Goal: Task Accomplishment & Management: Complete application form

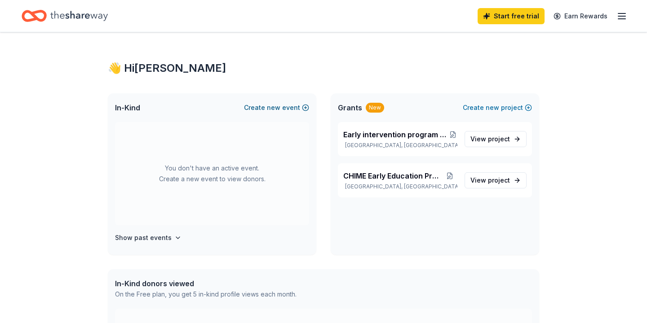
click at [283, 106] on button "Create new event" at bounding box center [276, 107] width 65 height 11
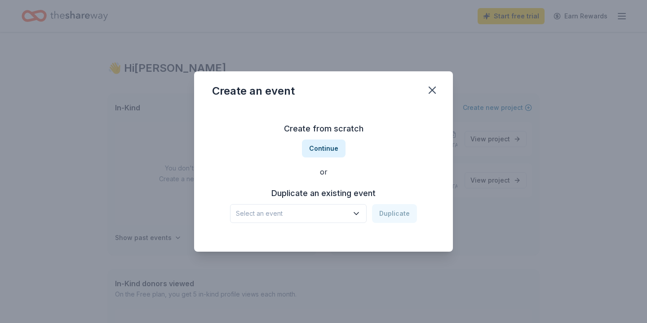
click at [358, 212] on icon "button" at bounding box center [356, 213] width 9 height 9
click at [433, 86] on div "Create an event Create from scratch Continue or Duplicate an existing event Sel…" at bounding box center [323, 161] width 259 height 181
click at [428, 90] on icon "button" at bounding box center [432, 90] width 13 height 13
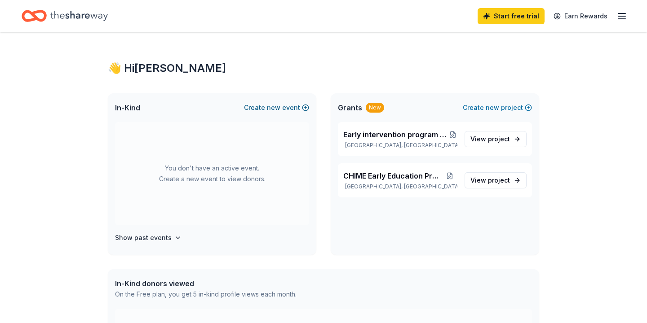
click at [284, 107] on button "Create new event" at bounding box center [276, 107] width 65 height 11
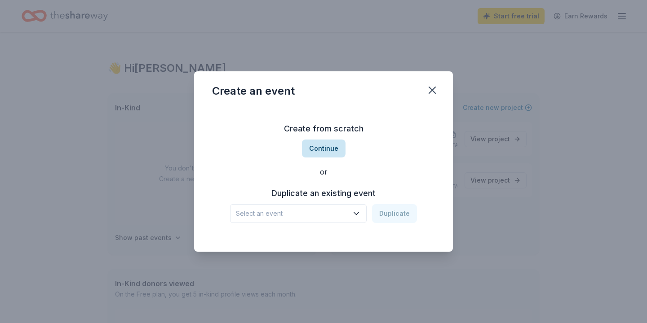
click at [327, 147] on button "Continue" at bounding box center [324, 149] width 44 height 18
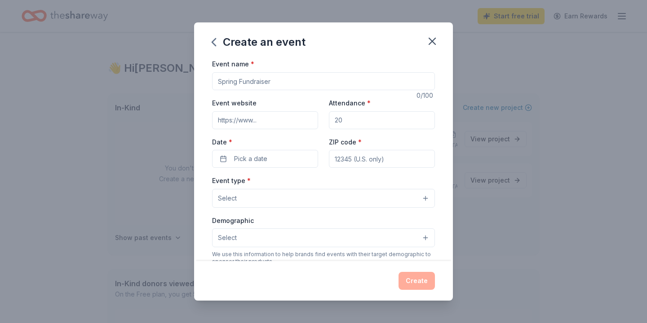
click at [285, 80] on input "Event name *" at bounding box center [323, 81] width 223 height 18
type input "CHIME Institute 35th Anniversary Gala"
click at [274, 117] on input "Event website" at bounding box center [265, 120] width 106 height 18
type input "h"
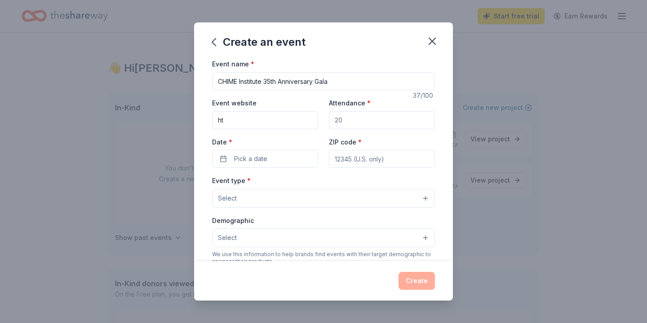
type input "h"
paste input "[URL][DOMAIN_NAME]"
type input "[URL][DOMAIN_NAME]"
click at [357, 118] on input "Attendance *" at bounding box center [382, 120] width 106 height 18
type input "250"
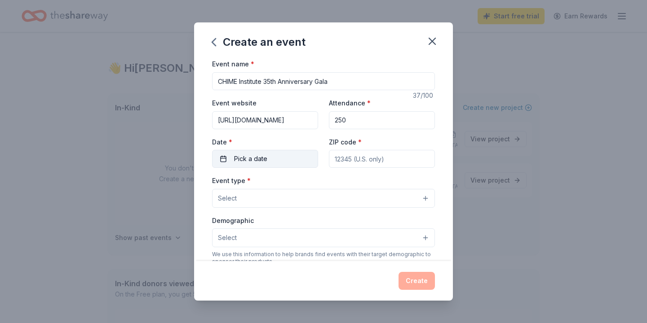
click at [228, 160] on button "Pick a date" at bounding box center [265, 159] width 106 height 18
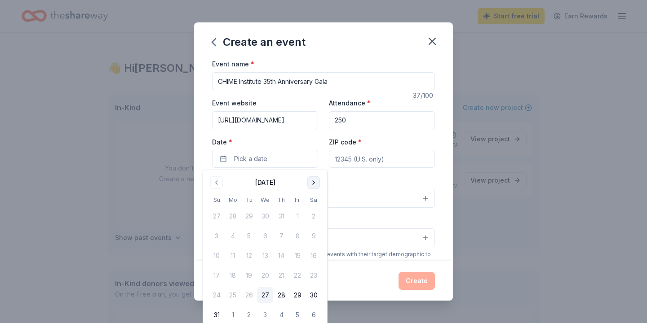
click at [312, 182] on button "Go to next month" at bounding box center [313, 183] width 13 height 13
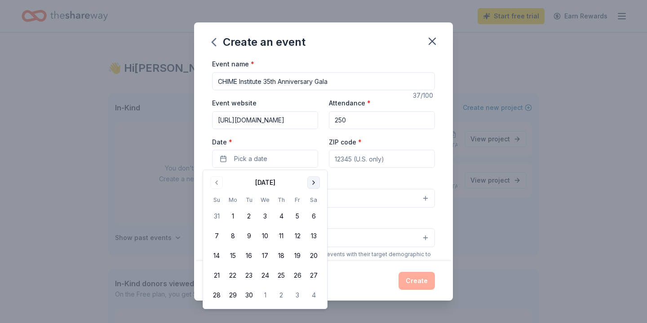
click at [312, 182] on button "Go to next month" at bounding box center [313, 183] width 13 height 13
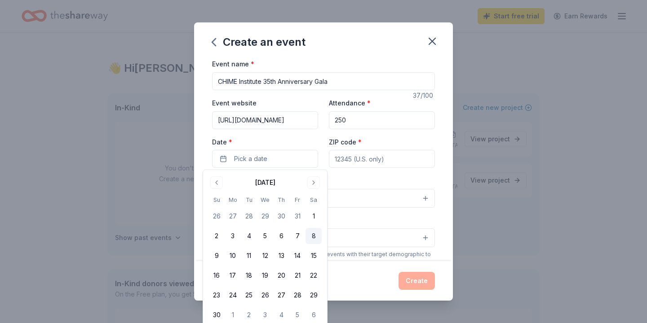
click at [312, 238] on button "8" at bounding box center [313, 236] width 16 height 16
click at [313, 239] on button "8" at bounding box center [313, 236] width 16 height 16
click at [314, 234] on button "8" at bounding box center [313, 236] width 16 height 16
click at [349, 160] on input "ZIP code *" at bounding box center [382, 159] width 106 height 18
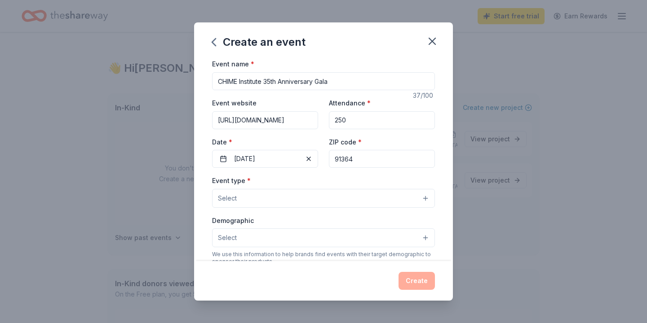
type input "91364"
click at [423, 198] on button "Select" at bounding box center [323, 198] width 223 height 19
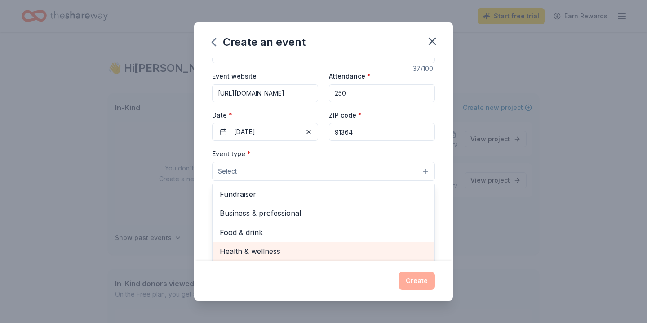
scroll to position [46, 0]
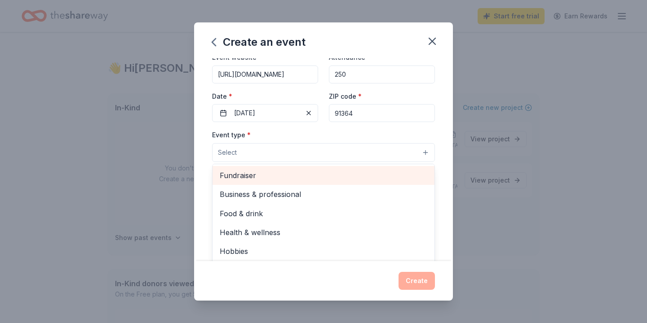
click at [272, 170] on span "Fundraiser" at bounding box center [324, 176] width 208 height 12
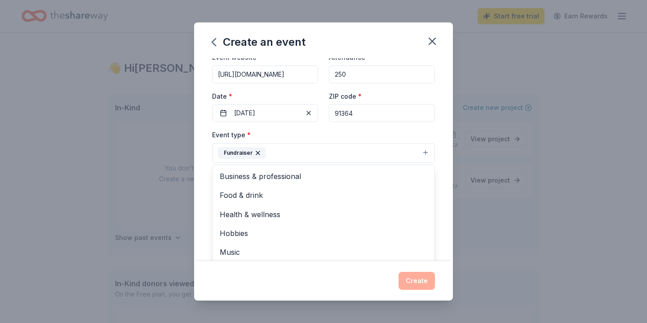
click at [353, 155] on button "Fundraiser" at bounding box center [323, 153] width 223 height 20
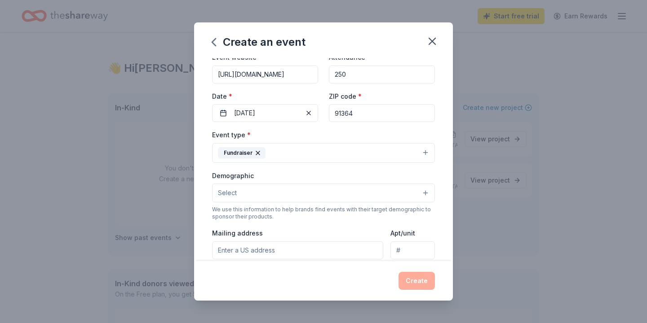
click at [421, 194] on button "Select" at bounding box center [323, 193] width 223 height 19
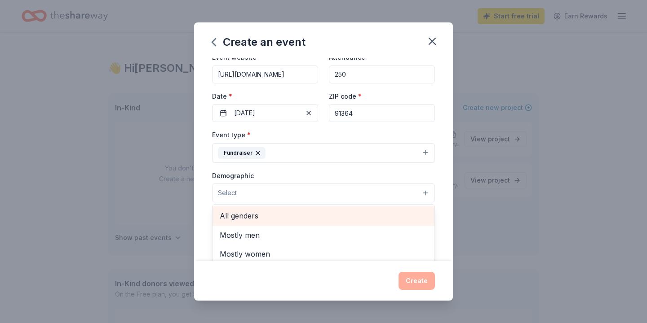
click at [409, 215] on span "All genders" at bounding box center [324, 216] width 208 height 12
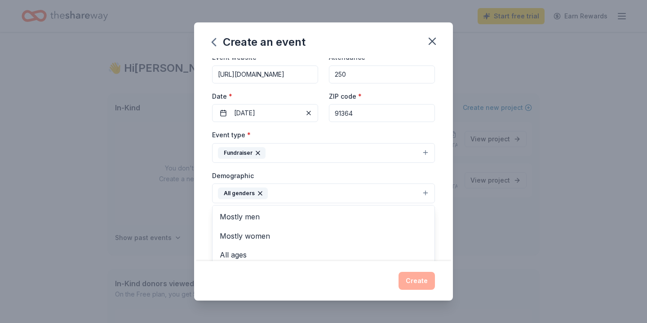
click at [440, 203] on div "Event name * CHIME Institute 35th Anniversary Gala 37 /100 Event website [URL][…" at bounding box center [323, 159] width 259 height 203
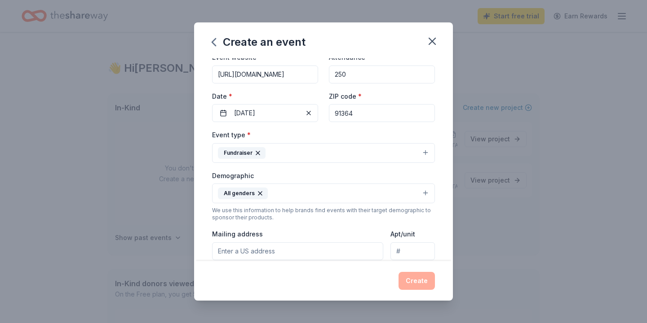
click at [245, 256] on input "Mailing address" at bounding box center [297, 252] width 171 height 18
type input "[STREET_ADDRESS][PERSON_NAME]"
click at [423, 283] on div "Create" at bounding box center [323, 281] width 223 height 18
click at [418, 278] on div "Create" at bounding box center [323, 281] width 223 height 18
click at [446, 228] on div "Event name * CHIME Institute 35th Anniversary Gala 37 /100 Event website [URL][…" at bounding box center [323, 159] width 259 height 203
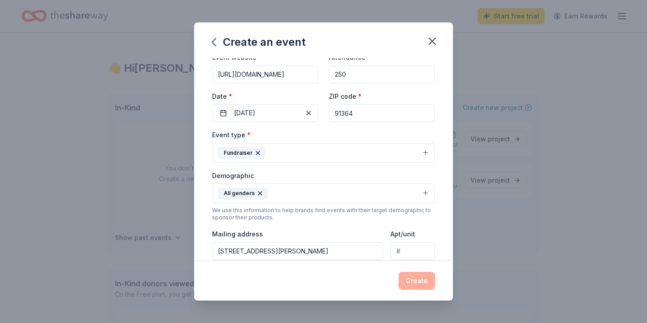
click at [449, 209] on div "Event name * CHIME Institute 35th Anniversary Gala 37 /100 Event website [URL][…" at bounding box center [323, 159] width 259 height 203
click at [447, 69] on div "Event name * CHIME Institute 35th Anniversary Gala 37 /100 Event website [URL][…" at bounding box center [323, 159] width 259 height 203
click at [431, 36] on icon "button" at bounding box center [432, 41] width 13 height 13
click at [440, 277] on div "Create" at bounding box center [323, 281] width 259 height 40
click at [419, 281] on div "Create" at bounding box center [323, 281] width 223 height 18
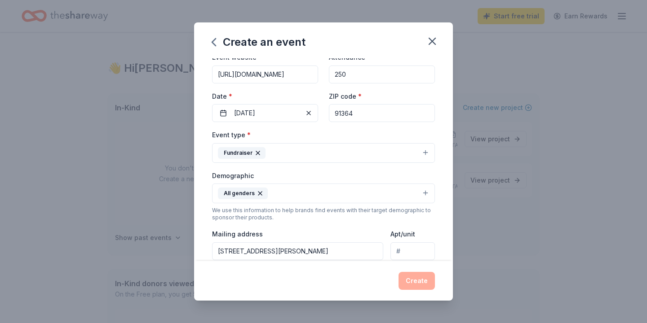
click at [528, 238] on div "Create an event Event name * CHIME Institute 35th Anniversary Gala 37 /100 Even…" at bounding box center [323, 161] width 647 height 323
click at [440, 61] on div "Event name * CHIME Institute 35th Anniversary Gala 37 /100 Event website [URL][…" at bounding box center [323, 159] width 259 height 203
click at [331, 281] on div "Create" at bounding box center [323, 281] width 223 height 18
click at [428, 43] on icon "button" at bounding box center [432, 41] width 13 height 13
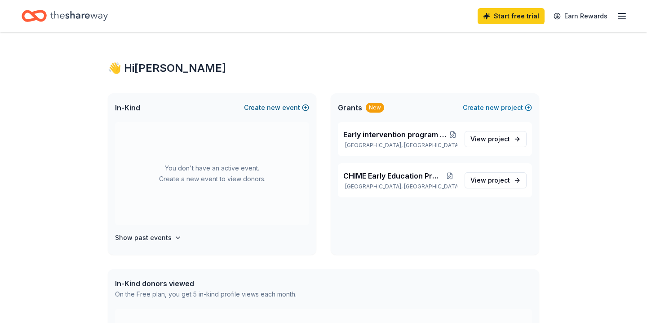
click at [270, 106] on span "new" at bounding box center [273, 107] width 13 height 11
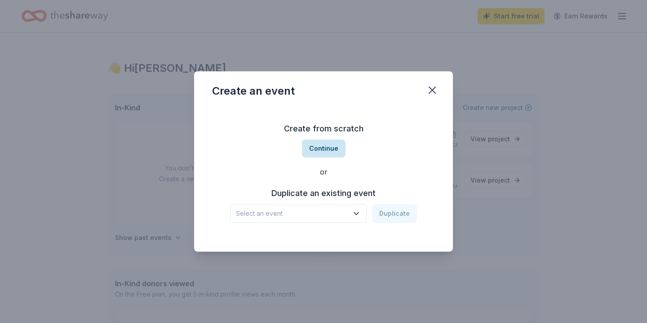
click at [325, 149] on button "Continue" at bounding box center [324, 149] width 44 height 18
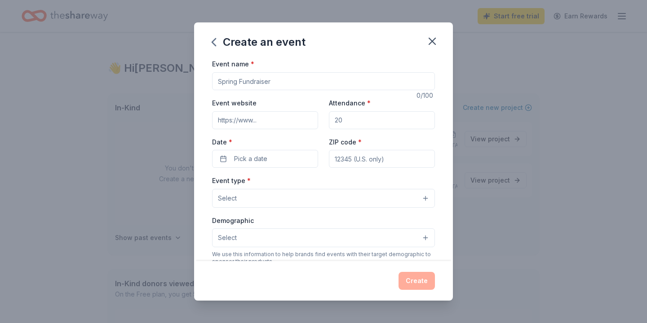
click at [243, 85] on input "Event name *" at bounding box center [323, 81] width 223 height 18
type input "CHIME Institute 35th Anniversary Gala"
click at [258, 116] on input "Event website" at bounding box center [265, 120] width 106 height 18
type input "[URL][DOMAIN_NAME]"
click at [355, 121] on input "Attendance *" at bounding box center [382, 120] width 106 height 18
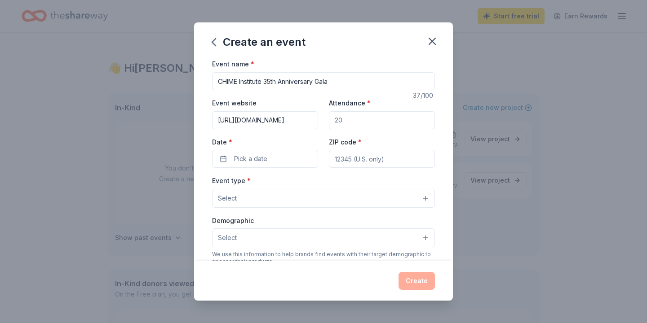
type input "250"
click at [283, 161] on button "Pick a date" at bounding box center [265, 159] width 106 height 18
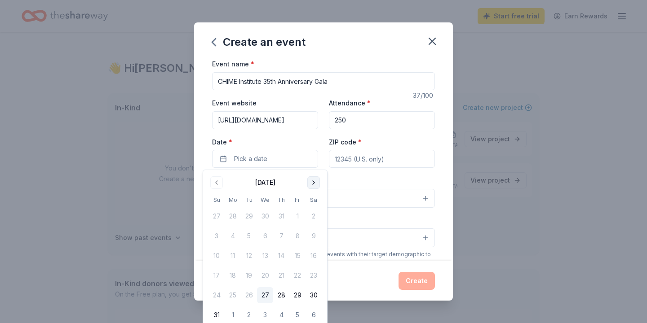
click at [314, 183] on button "Go to next month" at bounding box center [313, 183] width 13 height 13
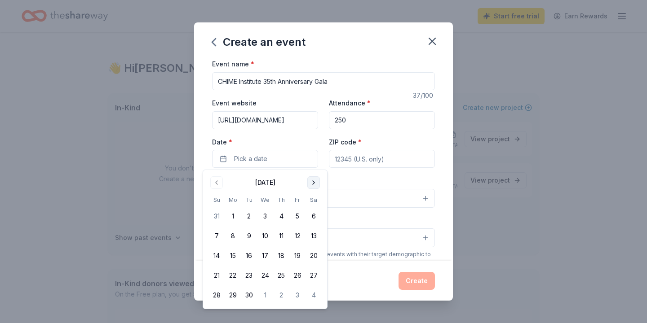
click at [314, 183] on button "Go to next month" at bounding box center [313, 183] width 13 height 13
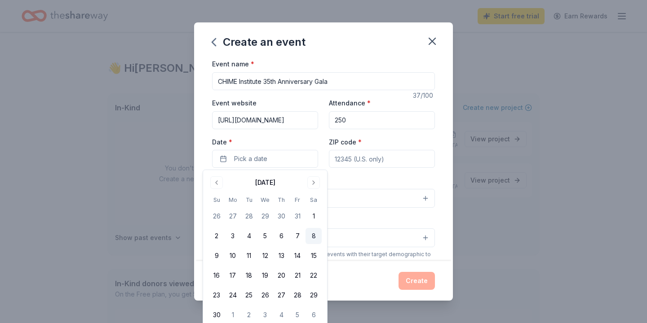
click at [312, 234] on button "8" at bounding box center [313, 236] width 16 height 16
click at [389, 159] on input "ZIP code *" at bounding box center [382, 159] width 106 height 18
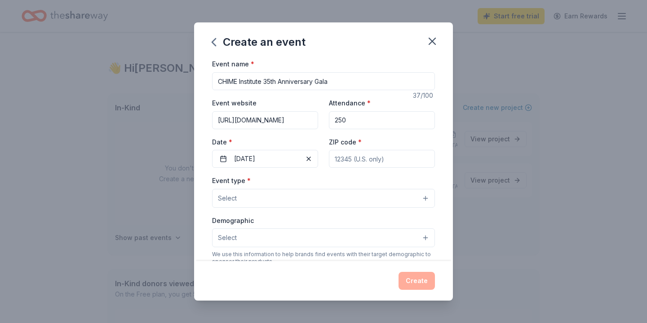
type input "91364"
click at [427, 195] on button "Select" at bounding box center [323, 198] width 223 height 19
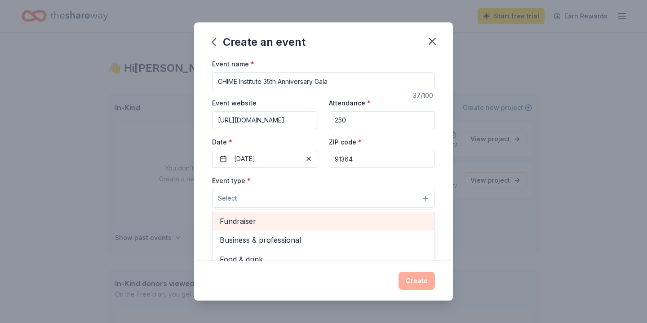
click at [415, 222] on span "Fundraiser" at bounding box center [324, 222] width 208 height 12
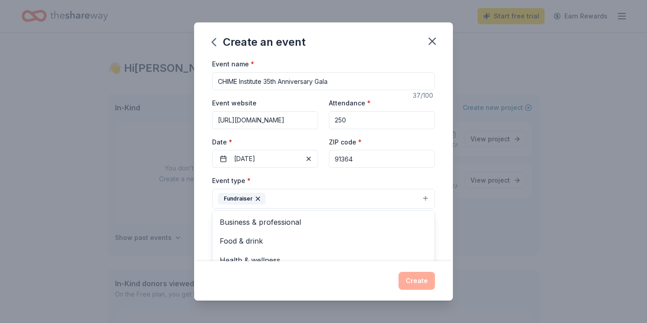
click at [446, 228] on div "Event name * CHIME Institute 35th Anniversary Gala 37 /100 Event website [URL][…" at bounding box center [323, 159] width 259 height 203
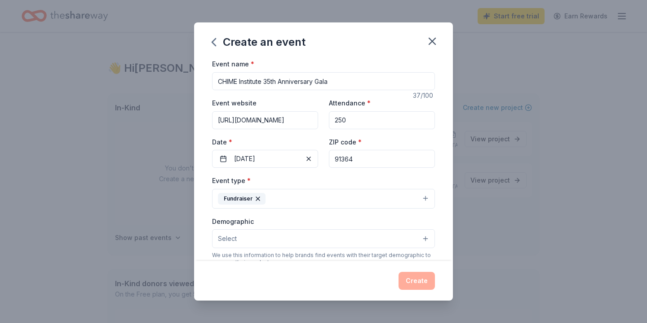
click at [428, 238] on button "Select" at bounding box center [323, 239] width 223 height 19
click at [446, 213] on div "Event name * CHIME Institute 35th Anniversary Gala 37 /100 Event website [URL][…" at bounding box center [323, 159] width 259 height 203
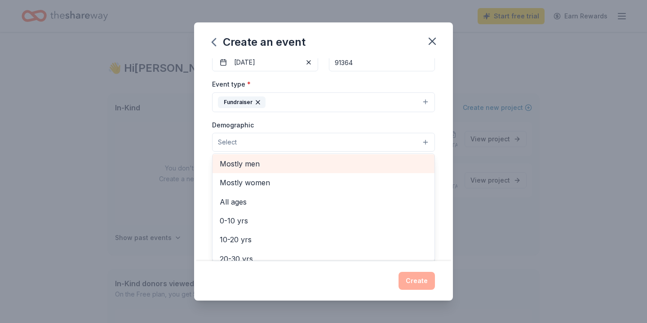
scroll to position [2, 0]
click at [403, 160] on span "All genders" at bounding box center [324, 164] width 208 height 12
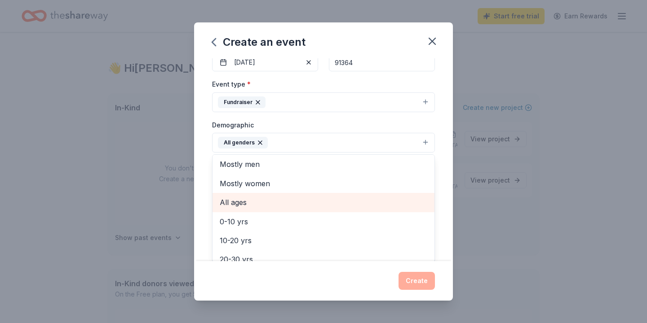
click at [306, 206] on span "All ages" at bounding box center [324, 203] width 208 height 12
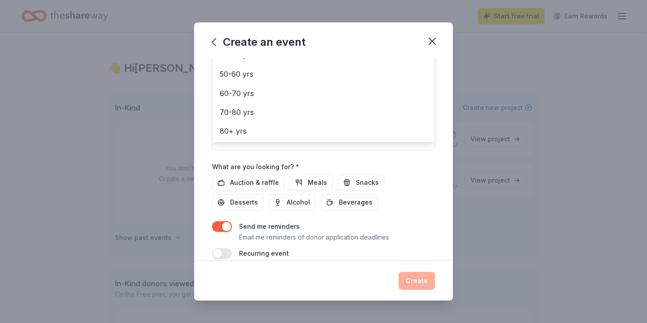
scroll to position [228, 0]
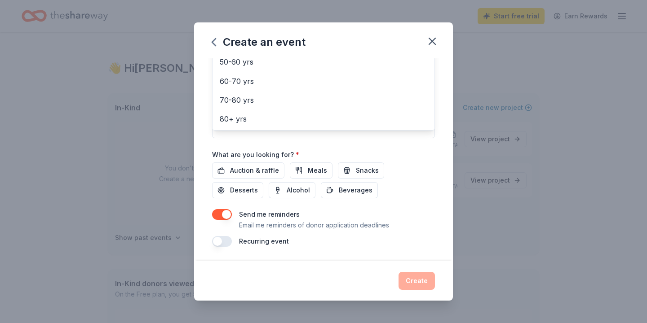
click at [449, 137] on div "Event name * CHIME Institute 35th Anniversary Gala 37 /100 Event website [URL][…" at bounding box center [323, 159] width 259 height 203
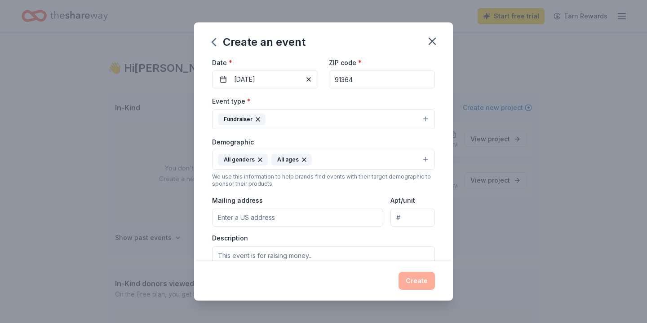
click at [274, 221] on input "Mailing address" at bounding box center [297, 218] width 171 height 18
type input "[STREET_ADDRESS][PERSON_NAME]"
click at [415, 218] on input "Apt/unit" at bounding box center [412, 218] width 44 height 18
click at [449, 240] on div "Event name * CHIME Institute 35th Anniversary Gala 37 /100 Event website [URL][…" at bounding box center [323, 159] width 259 height 203
click at [247, 260] on textarea at bounding box center [323, 267] width 223 height 40
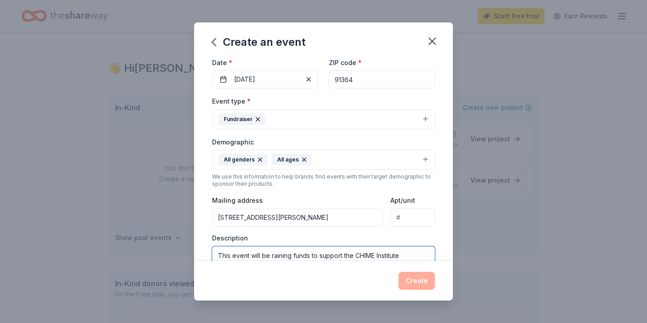
scroll to position [88, 0]
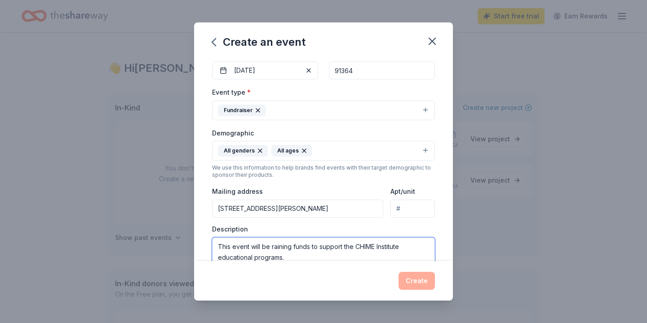
type textarea "This event will be raining funds to support the CHIME Institute educational pro…"
click at [441, 248] on div "Event name * CHIME Institute 35th Anniversary Gala 37 /100 Event website [URL][…" at bounding box center [323, 159] width 259 height 203
click at [321, 258] on textarea "This event will be raining funds to support the CHIME Institute educational pro…" at bounding box center [323, 258] width 223 height 40
click at [440, 235] on div "Event name * CHIME Institute 35th Anniversary Gala 37 /100 Event website [URL][…" at bounding box center [323, 159] width 259 height 203
click at [443, 210] on div "Event name * CHIME Institute 35th Anniversary Gala 37 /100 Event website [URL][…" at bounding box center [323, 159] width 259 height 203
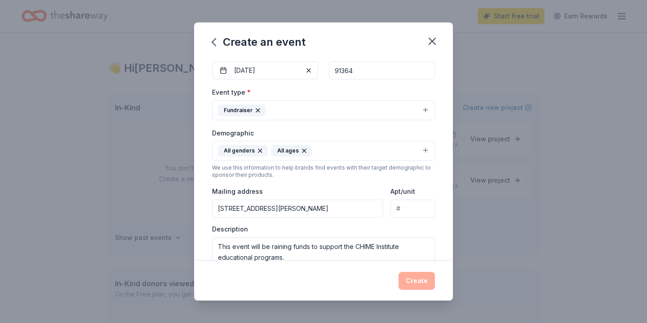
click at [446, 118] on div "Event name * CHIME Institute 35th Anniversary Gala 37 /100 Event website [URL][…" at bounding box center [323, 159] width 259 height 203
click at [447, 129] on div "Event name * CHIME Institute 35th Anniversary Gala 37 /100 Event website [URL][…" at bounding box center [323, 159] width 259 height 203
click at [425, 109] on button "Fundraiser" at bounding box center [323, 111] width 223 height 20
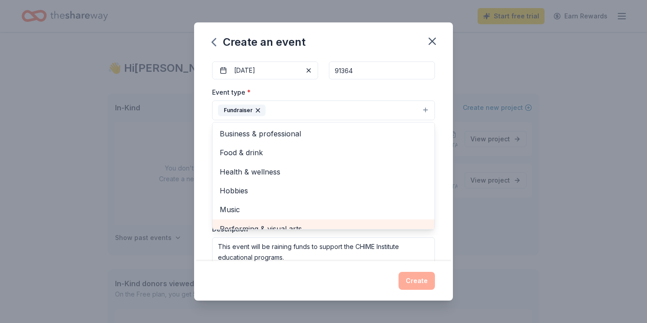
scroll to position [9, 0]
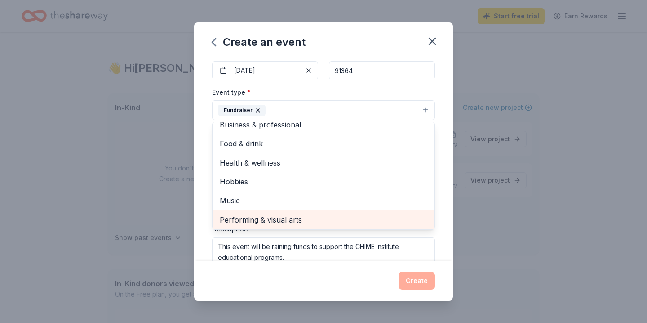
click at [443, 155] on div "Event name * CHIME Institute 35th Anniversary Gala 37 /100 Event website [URL][…" at bounding box center [323, 159] width 259 height 203
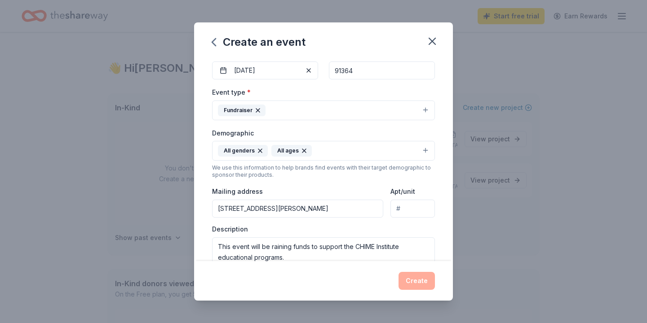
click at [441, 168] on div "Event name * CHIME Institute 35th Anniversary Gala 37 /100 Event website [URL][…" at bounding box center [323, 159] width 259 height 203
click at [449, 207] on div "Event name * CHIME Institute 35th Anniversary Gala 37 /100 Event website [URL][…" at bounding box center [323, 159] width 259 height 203
click at [411, 283] on div "Create" at bounding box center [323, 281] width 223 height 18
click at [370, 73] on input "91364" at bounding box center [382, 71] width 106 height 18
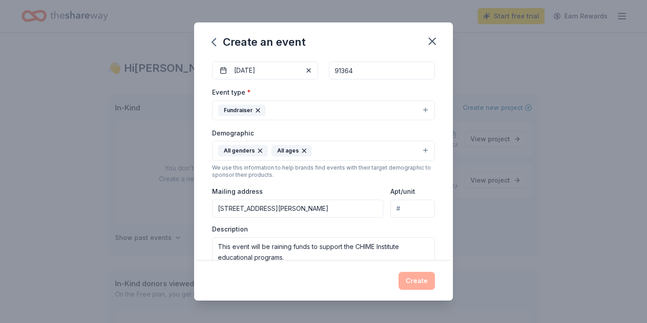
click at [447, 69] on div "Event name * CHIME Institute 35th Anniversary Gala 37 /100 Event website [URL][…" at bounding box center [323, 159] width 259 height 203
click at [446, 39] on div "Create an event" at bounding box center [323, 40] width 259 height 36
click at [318, 261] on div "Create" at bounding box center [323, 281] width 259 height 40
click at [446, 250] on div "Event name * CHIME Institute 35th Anniversary Gala 37 /100 Event website [URL][…" at bounding box center [323, 159] width 259 height 203
click at [444, 125] on div "Event name * CHIME Institute 35th Anniversary Gala 37 /100 Event website [URL][…" at bounding box center [323, 159] width 259 height 203
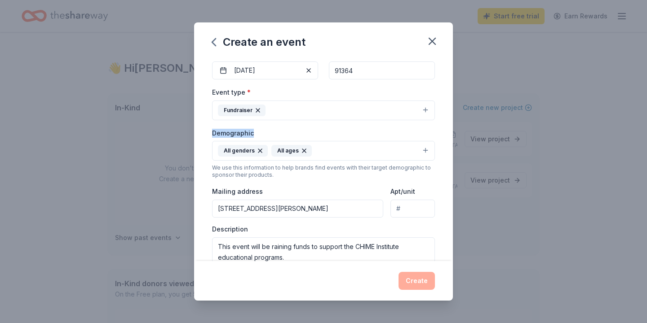
click at [444, 125] on div "Event name * CHIME Institute 35th Anniversary Gala 37 /100 Event website [URL][…" at bounding box center [323, 159] width 259 height 203
click at [439, 137] on div "Event name * CHIME Institute 35th Anniversary Gala 37 /100 Event website [URL][…" at bounding box center [323, 159] width 259 height 203
click at [442, 234] on div "Event name * CHIME Institute 35th Anniversary Gala 37 /100 Event website [URL][…" at bounding box center [323, 159] width 259 height 203
click at [349, 249] on textarea "This event will be raining funds to support the CHIME Institute educational pro…" at bounding box center [323, 258] width 223 height 40
click at [315, 258] on textarea "This event will be raining funds to support the CHIME Institute educational pro…" at bounding box center [323, 258] width 223 height 40
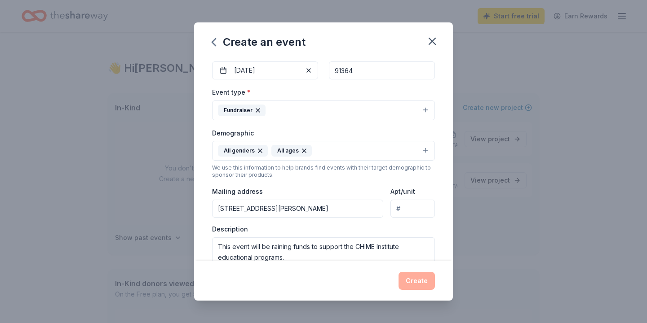
click at [444, 224] on div "Event name * CHIME Institute 35th Anniversary Gala 37 /100 Event website [URL][…" at bounding box center [323, 159] width 259 height 203
click at [418, 284] on div "Create" at bounding box center [323, 281] width 223 height 18
click at [345, 259] on textarea "This event will be raining funds to support the CHIME Institute educational pro…" at bounding box center [323, 258] width 223 height 40
click at [417, 230] on div "Description This event will be raining funds to support the CHIME Institute edu…" at bounding box center [323, 251] width 223 height 53
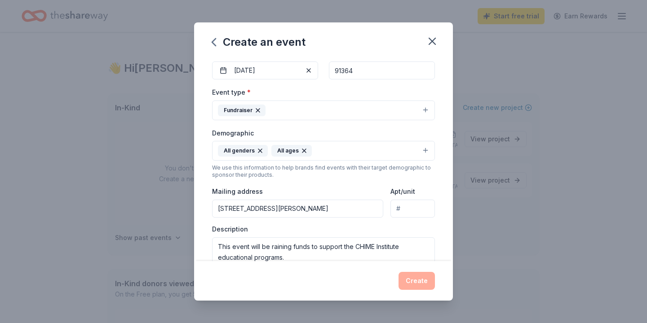
click at [413, 230] on div "Description This event will be raining funds to support the CHIME Institute edu…" at bounding box center [323, 251] width 223 height 53
click at [440, 224] on div "Event name * CHIME Institute 35th Anniversary Gala 37 /100 Event website [URL][…" at bounding box center [323, 159] width 259 height 203
click at [327, 259] on textarea "This event will be raining funds to support the CHIME Institute educational pro…" at bounding box center [323, 258] width 223 height 40
click at [452, 248] on div "Event name * CHIME Institute 35th Anniversary Gala 37 /100 Event website [URL][…" at bounding box center [323, 159] width 259 height 203
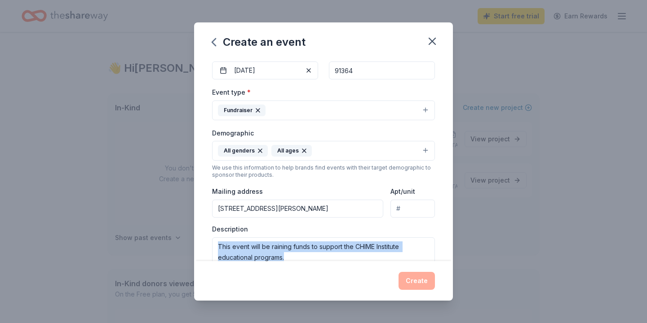
click at [452, 248] on div "Event name * CHIME Institute 35th Anniversary Gala 37 /100 Event website [URL][…" at bounding box center [323, 159] width 259 height 203
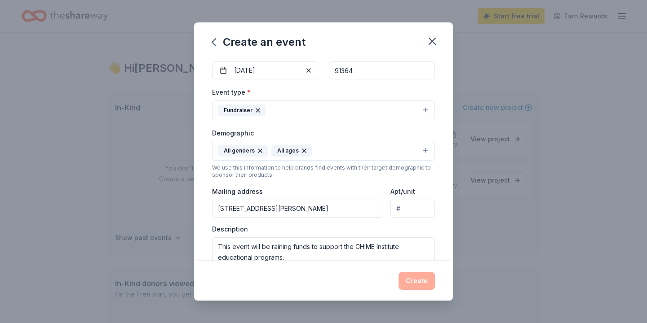
click at [443, 187] on div "Event name * CHIME Institute 35th Anniversary Gala 37 /100 Event website [URL][…" at bounding box center [323, 159] width 259 height 203
click at [440, 82] on div "Event name * CHIME Institute 35th Anniversary Gala 37 /100 Event website [URL][…" at bounding box center [323, 159] width 259 height 203
click at [366, 76] on input "91364" at bounding box center [382, 71] width 106 height 18
type input "91364"
click at [443, 97] on div "Event name * CHIME Institute 35th Anniversary Gala 37 /100 Event website [URL][…" at bounding box center [323, 159] width 259 height 203
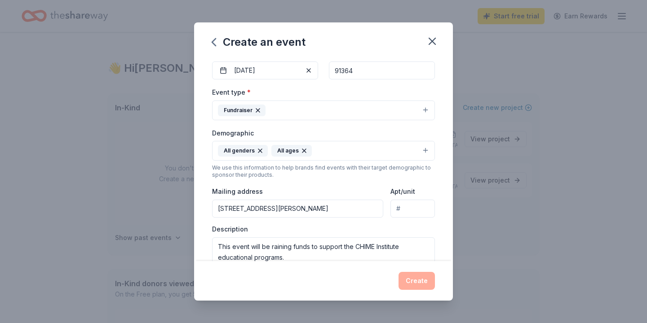
click at [442, 186] on div "Event name * CHIME Institute 35th Anniversary Gala 37 /100 Event website [URL][…" at bounding box center [323, 159] width 259 height 203
click at [423, 230] on div "Description This event will be raining funds to support the CHIME Institute edu…" at bounding box center [323, 251] width 223 height 53
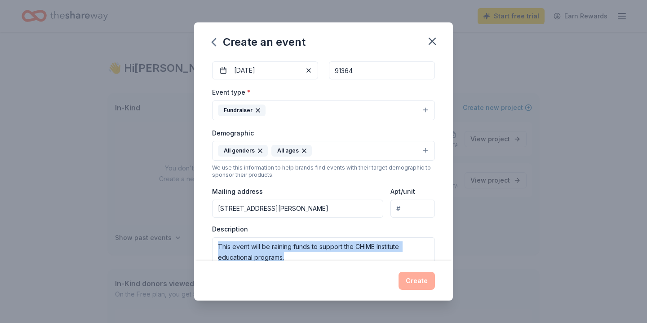
click at [423, 230] on div "Description This event will be raining funds to support the CHIME Institute edu…" at bounding box center [323, 251] width 223 height 53
click at [421, 254] on textarea "This event will be raining funds to support the CHIME Institute educational pro…" at bounding box center [323, 258] width 223 height 40
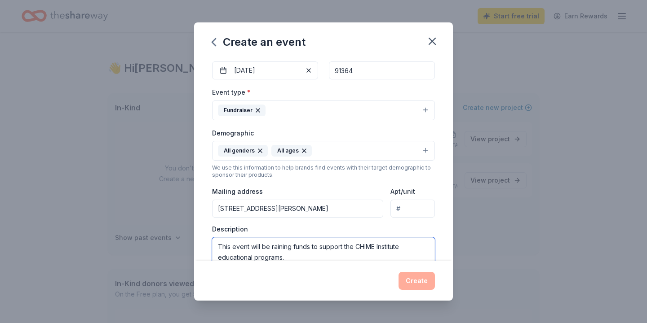
click at [291, 248] on textarea "This event will be raining funds to support the CHIME Institute educational pro…" at bounding box center [323, 258] width 223 height 40
click at [302, 258] on textarea "This event will be raising funds to support the CHIME Institute educational pro…" at bounding box center [323, 258] width 223 height 40
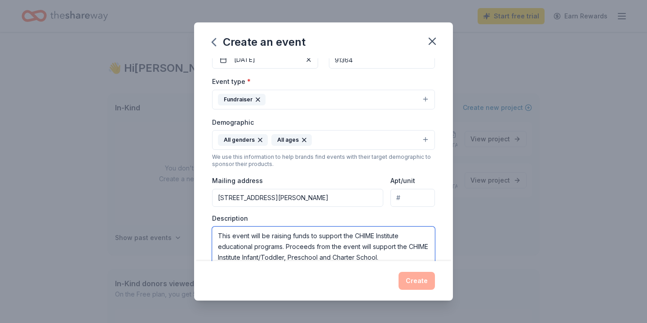
type textarea "This event will be raising funds to support the CHIME Institute educational pro…"
click at [444, 254] on div "Event name * CHIME Institute 35th Anniversary Gala 37 /100 Event website [URL][…" at bounding box center [323, 159] width 259 height 203
click at [445, 247] on div "Event name * CHIME Institute 35th Anniversary Gala 37 /100 Event website [URL][…" at bounding box center [323, 159] width 259 height 203
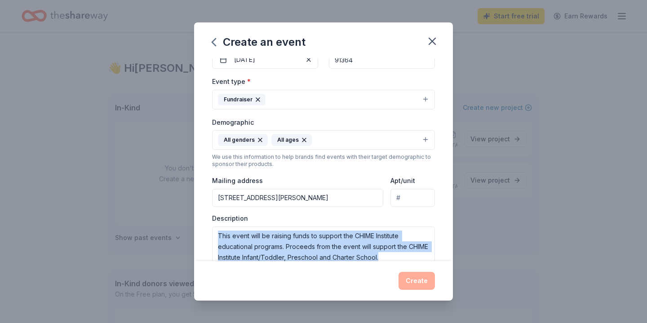
click at [445, 247] on div "Event name * CHIME Institute 35th Anniversary Gala 37 /100 Event website [URL][…" at bounding box center [323, 159] width 259 height 203
copy div "This event will be raising funds to support the CHIME Institute educational pro…"
click at [439, 221] on div "Event name * CHIME Institute 35th Anniversary Gala 37 /100 Event website [URL][…" at bounding box center [323, 159] width 259 height 203
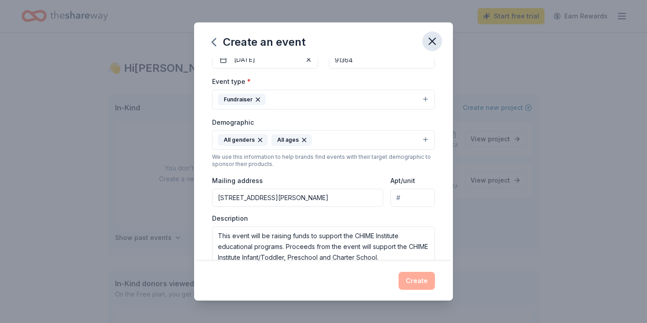
click at [433, 40] on icon "button" at bounding box center [432, 41] width 6 height 6
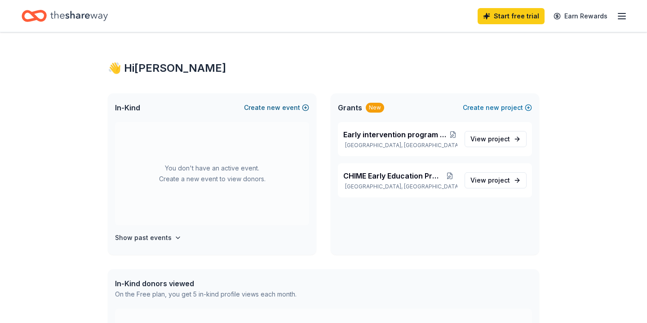
click at [280, 106] on span "new" at bounding box center [273, 107] width 13 height 11
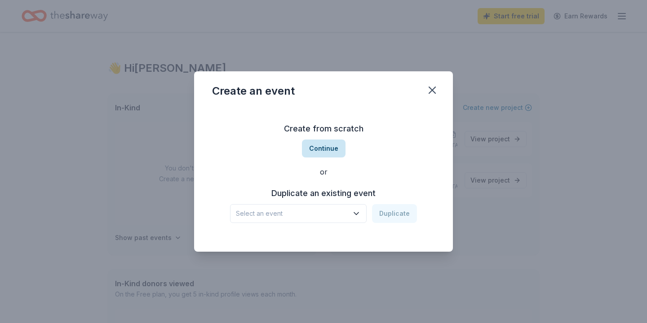
click at [335, 145] on button "Continue" at bounding box center [324, 149] width 44 height 18
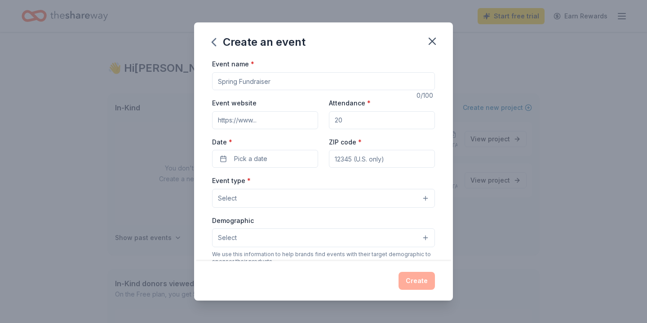
click at [286, 81] on input "Event name *" at bounding box center [323, 81] width 223 height 18
type input "CHIME Institute 35th Anniversary Gala"
click at [287, 115] on input "Event website" at bounding box center [265, 120] width 106 height 18
type input "[URL][DOMAIN_NAME]"
click at [347, 121] on input "Attendance *" at bounding box center [382, 120] width 106 height 18
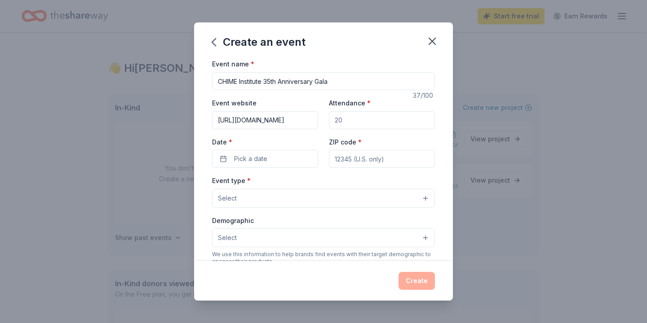
type input "250"
click at [225, 160] on button "Pick a date" at bounding box center [265, 159] width 106 height 18
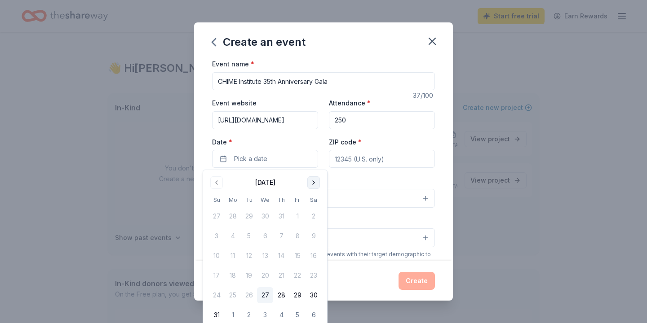
click at [316, 187] on button "Go to next month" at bounding box center [313, 183] width 13 height 13
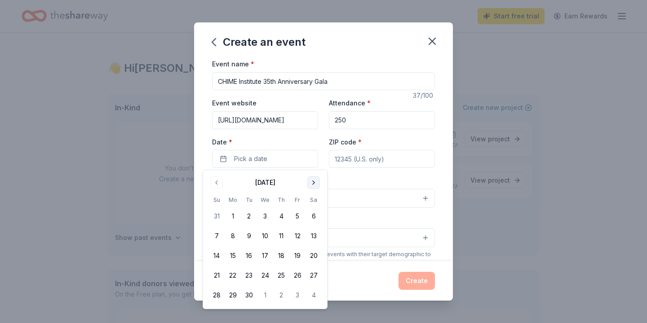
click at [316, 187] on button "Go to next month" at bounding box center [313, 183] width 13 height 13
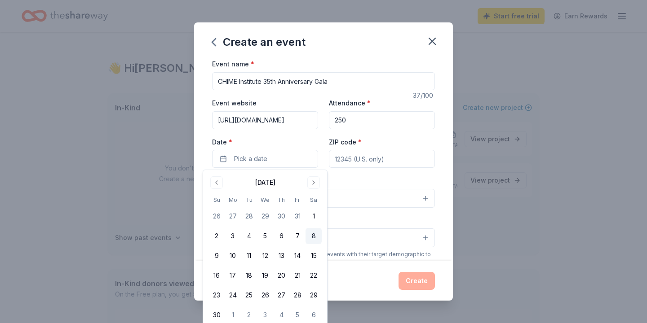
click at [313, 234] on button "8" at bounding box center [313, 236] width 16 height 16
click at [419, 155] on input "ZIP code *" at bounding box center [382, 159] width 106 height 18
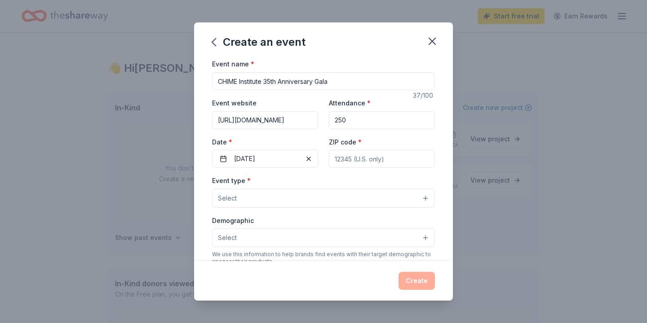
type input "91364"
click at [423, 198] on button "Select" at bounding box center [323, 198] width 223 height 19
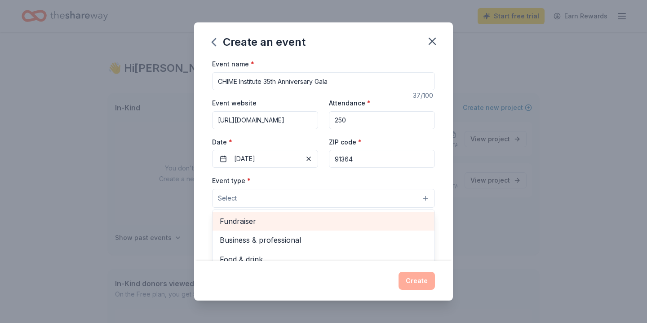
click at [407, 224] on span "Fundraiser" at bounding box center [324, 222] width 208 height 12
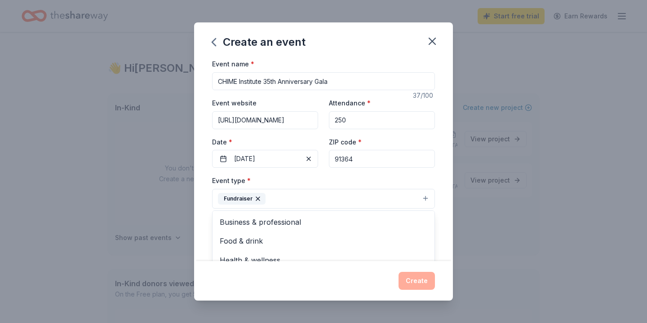
click at [442, 206] on div "Event name * CHIME Institute 35th Anniversary Gala 37 /100 Event website [URL][…" at bounding box center [323, 159] width 259 height 203
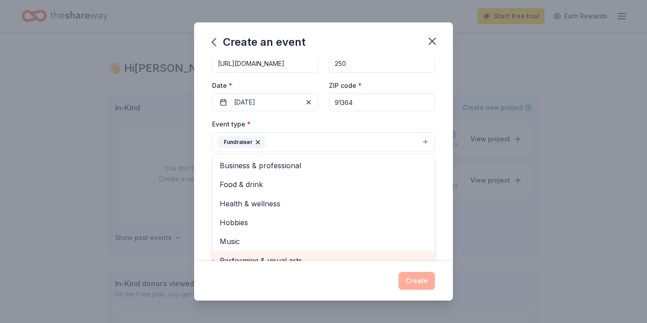
scroll to position [9, 0]
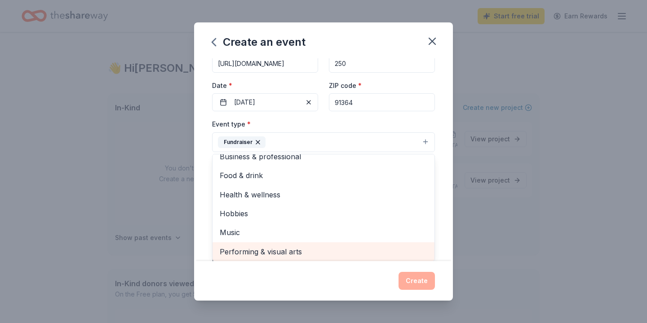
click at [443, 223] on div "Event name * CHIME Institute 35th Anniversary Gala 37 /100 Event website [URL][…" at bounding box center [323, 159] width 259 height 203
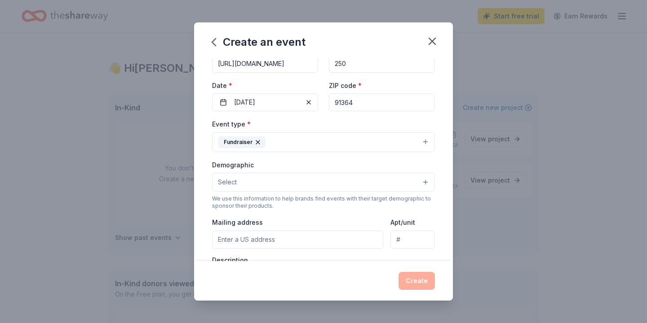
click at [427, 182] on button "Select" at bounding box center [323, 182] width 223 height 19
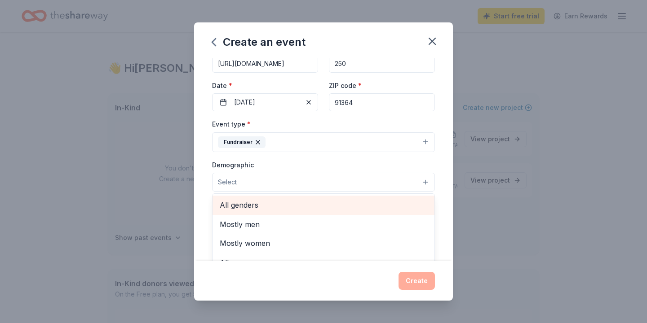
click at [422, 200] on span "All genders" at bounding box center [324, 205] width 208 height 12
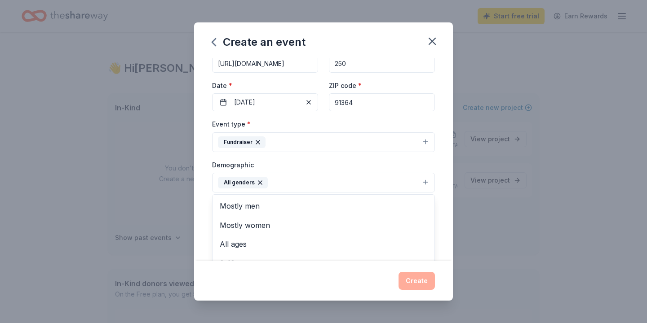
click at [444, 193] on div "Event name * CHIME Institute 35th Anniversary Gala 37 /100 Event website [URL][…" at bounding box center [323, 159] width 259 height 203
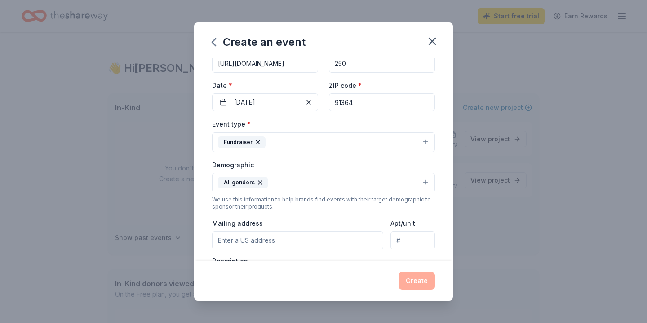
click at [289, 181] on button "All genders" at bounding box center [323, 183] width 223 height 20
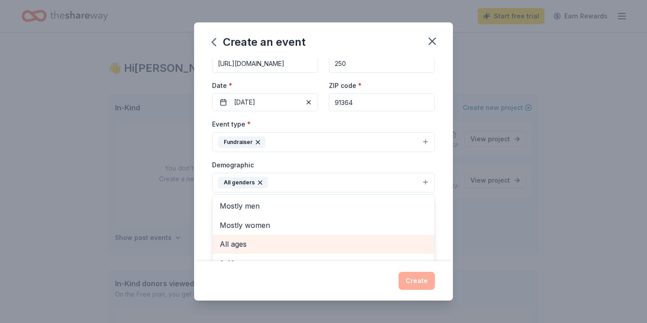
click at [296, 242] on span "All ages" at bounding box center [324, 244] width 208 height 12
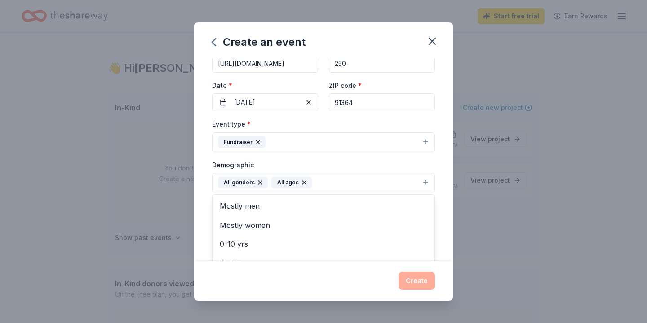
click at [440, 198] on div "Event name * CHIME Institute 35th Anniversary Gala 37 /100 Event website [URL][…" at bounding box center [323, 159] width 259 height 203
click at [442, 210] on div "Event name * CHIME Institute 35th Anniversary Gala 37 /100 Event website [URL][…" at bounding box center [323, 159] width 259 height 203
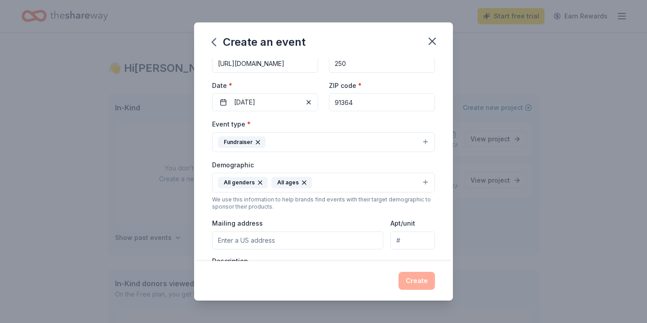
click at [238, 240] on input "Mailing address" at bounding box center [297, 241] width 171 height 18
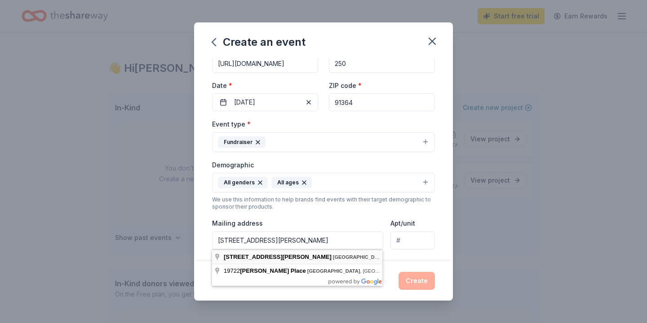
type input "[STREET_ADDRESS][PERSON_NAME]"
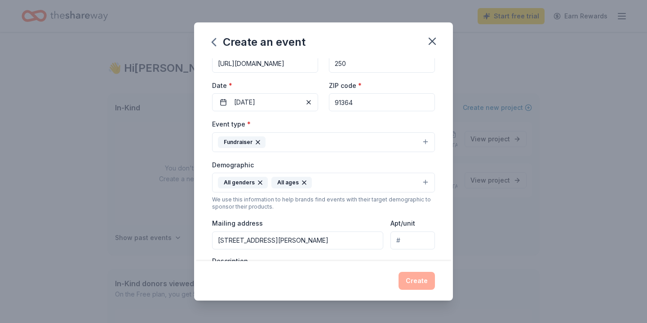
click at [444, 251] on div "Event name * CHIME Institute 35th Anniversary Gala 37 /100 Event website [URL][…" at bounding box center [323, 159] width 259 height 203
click at [373, 218] on div "Mailing address 19722 Collier Street, Los Angeles, CA, 91364" at bounding box center [297, 234] width 171 height 32
click at [275, 253] on div "Event type * Fundraiser Demographic All genders All ages We use this informatio…" at bounding box center [323, 214] width 223 height 191
click at [439, 227] on div "Event name * CHIME Institute 35th Anniversary Gala 37 /100 Event website [URL][…" at bounding box center [323, 159] width 259 height 203
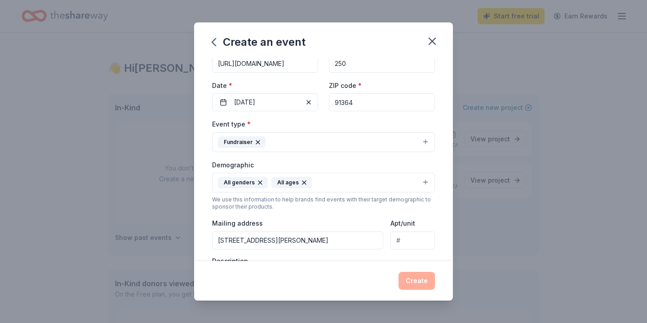
click at [261, 257] on div "Description" at bounding box center [323, 283] width 223 height 53
click at [418, 278] on div "Create" at bounding box center [323, 281] width 223 height 18
click at [442, 97] on div "Event name * CHIME Institute 35th Anniversary Gala 37 /100 Event website [URL][…" at bounding box center [323, 159] width 259 height 203
click at [280, 220] on div "Mailing address 19722 Collier Street, Los Angeles, CA, 91364" at bounding box center [297, 234] width 171 height 32
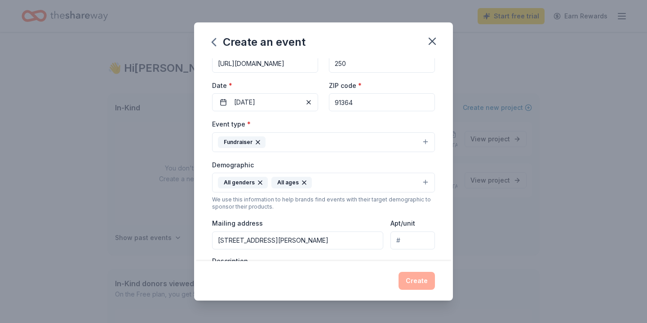
click at [280, 220] on div "Mailing address 19722 Collier Street, Los Angeles, CA, 91364" at bounding box center [297, 234] width 171 height 32
click at [430, 41] on icon "button" at bounding box center [432, 41] width 13 height 13
